Goal: Navigation & Orientation: Understand site structure

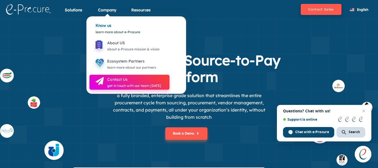
click at [118, 82] on div "Contact Us" at bounding box center [134, 79] width 54 height 7
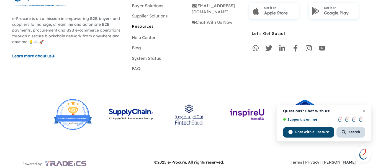
scroll to position [424, 0]
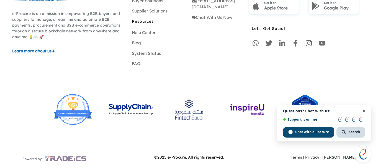
click at [363, 111] on span "Close chat" at bounding box center [363, 111] width 7 height 7
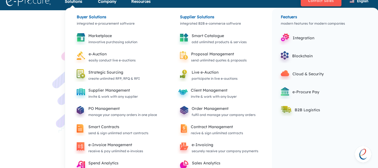
scroll to position [0, 0]
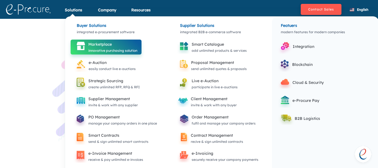
click at [96, 46] on div "Marketplace" at bounding box center [112, 44] width 49 height 7
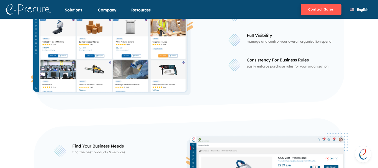
scroll to position [137, 0]
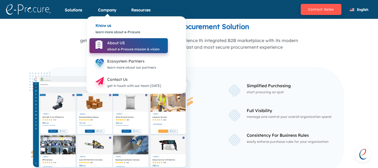
click at [117, 41] on div "About US" at bounding box center [133, 43] width 52 height 7
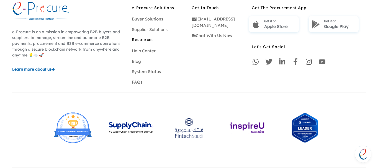
scroll to position [674, 0]
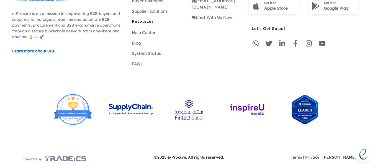
click at [125, 108] on img at bounding box center [131, 109] width 52 height 37
click at [128, 113] on img at bounding box center [131, 109] width 52 height 37
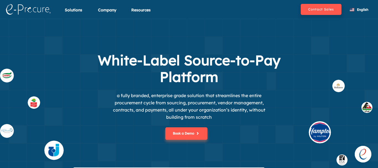
click at [32, 11] on img at bounding box center [28, 9] width 45 height 11
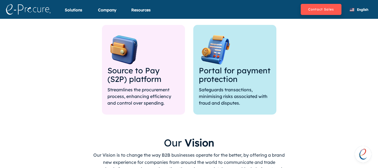
scroll to position [332, 0]
